Goal: Transaction & Acquisition: Purchase product/service

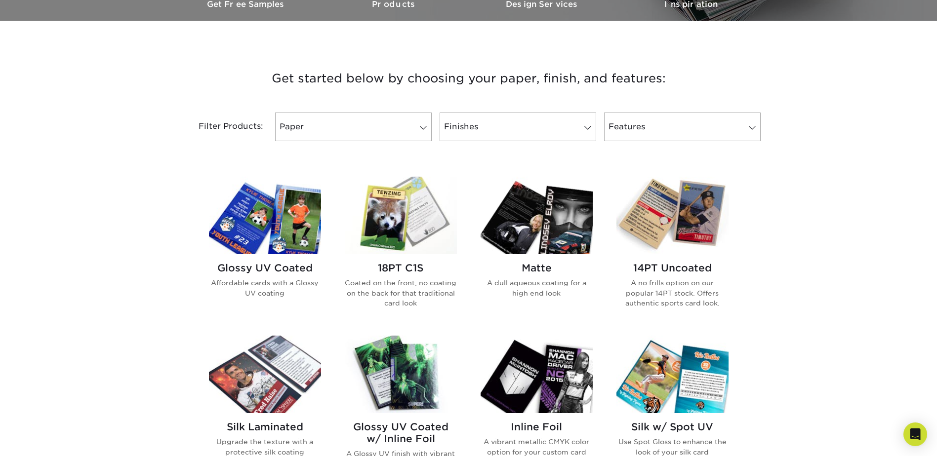
scroll to position [346, 0]
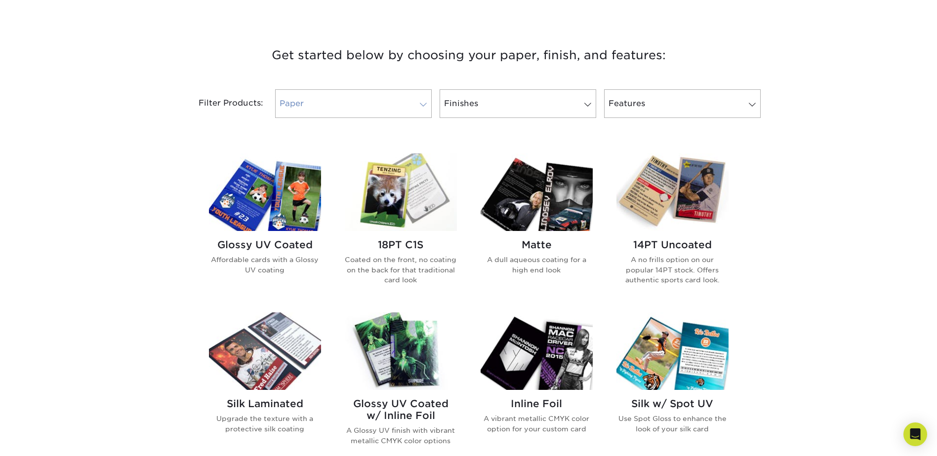
click at [406, 105] on link "Paper" at bounding box center [353, 103] width 156 height 29
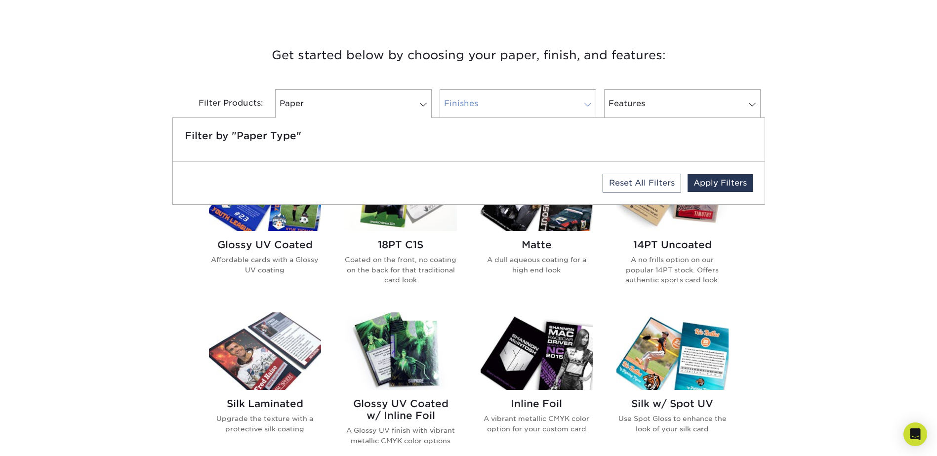
click at [581, 104] on span at bounding box center [588, 105] width 14 height 8
click at [577, 104] on link "Finishes" at bounding box center [517, 103] width 156 height 29
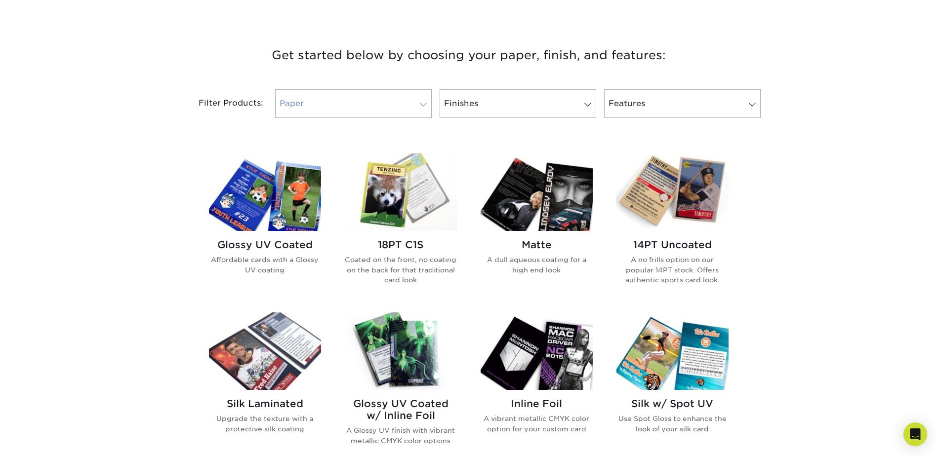
click at [410, 108] on link "Paper" at bounding box center [353, 103] width 156 height 29
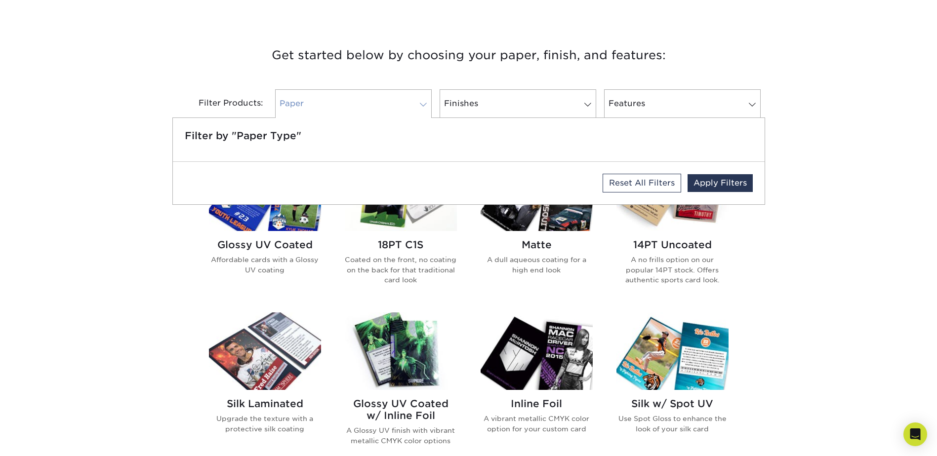
click at [410, 108] on link "Paper" at bounding box center [353, 103] width 156 height 29
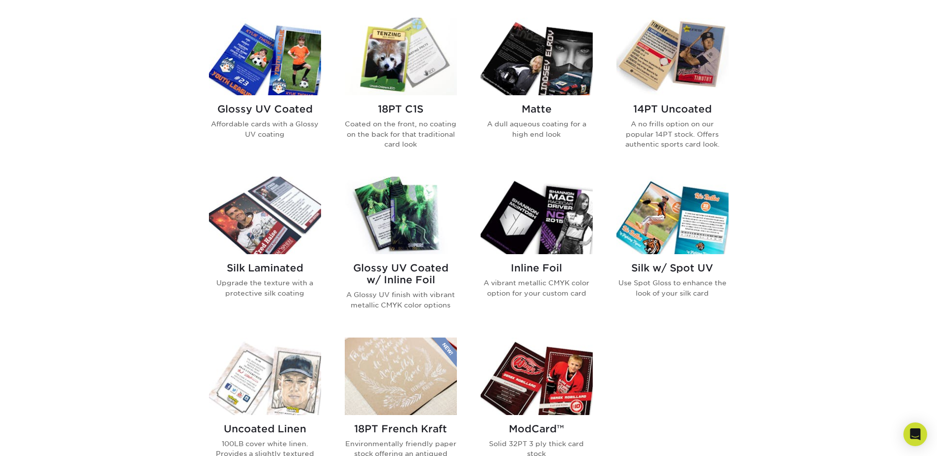
scroll to position [494, 0]
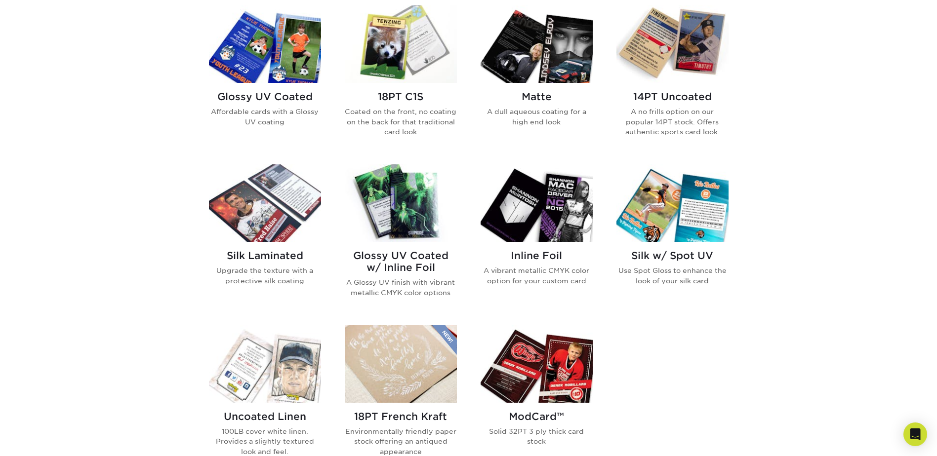
click at [684, 59] on img at bounding box center [672, 44] width 112 height 78
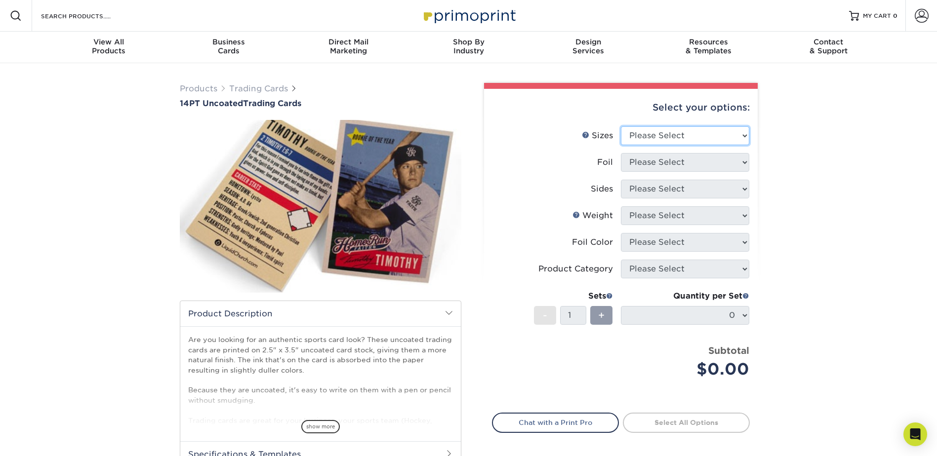
click at [717, 138] on select "Please Select 2.5" x 3.5"" at bounding box center [685, 135] width 128 height 19
select select "2.50x3.50"
click at [621, 126] on select "Please Select 2.5" x 3.5"" at bounding box center [685, 135] width 128 height 19
click at [694, 167] on select "Please Select Yes No" at bounding box center [685, 162] width 128 height 19
select select "0"
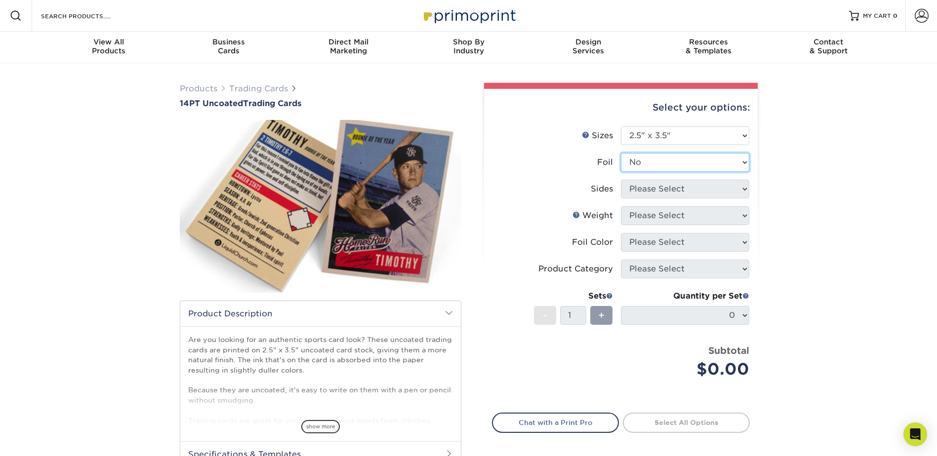
click at [621, 153] on select "Please Select Yes No" at bounding box center [685, 162] width 128 height 19
click at [668, 193] on select "Please Select Print Both Sides Print Front Only" at bounding box center [685, 189] width 128 height 19
select select "13abbda7-1d64-4f25-8bb2-c179b224825d"
click at [621, 180] on select "Please Select Print Both Sides Print Front Only" at bounding box center [685, 189] width 128 height 19
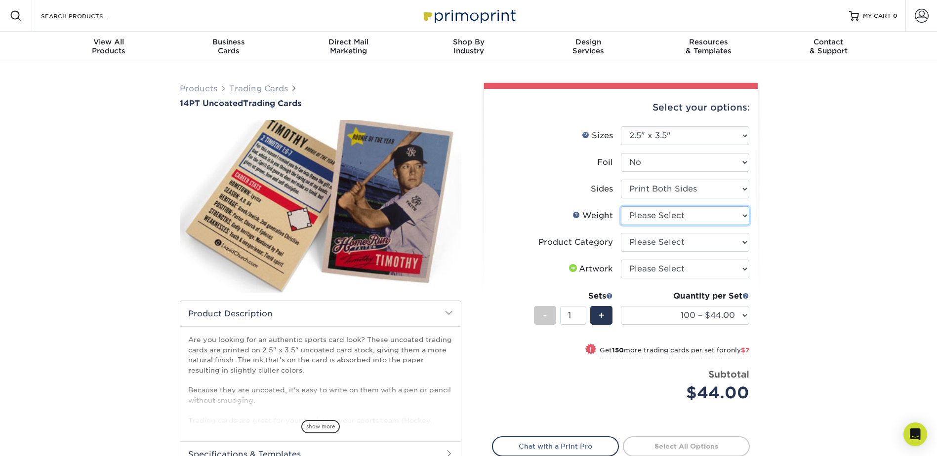
click at [672, 220] on select "Please Select 14PT Uncoated" at bounding box center [685, 215] width 128 height 19
select select "14PT Uncoated"
click at [621, 206] on select "Please Select 14PT Uncoated" at bounding box center [685, 215] width 128 height 19
